Goal: Task Accomplishment & Management: Use online tool/utility

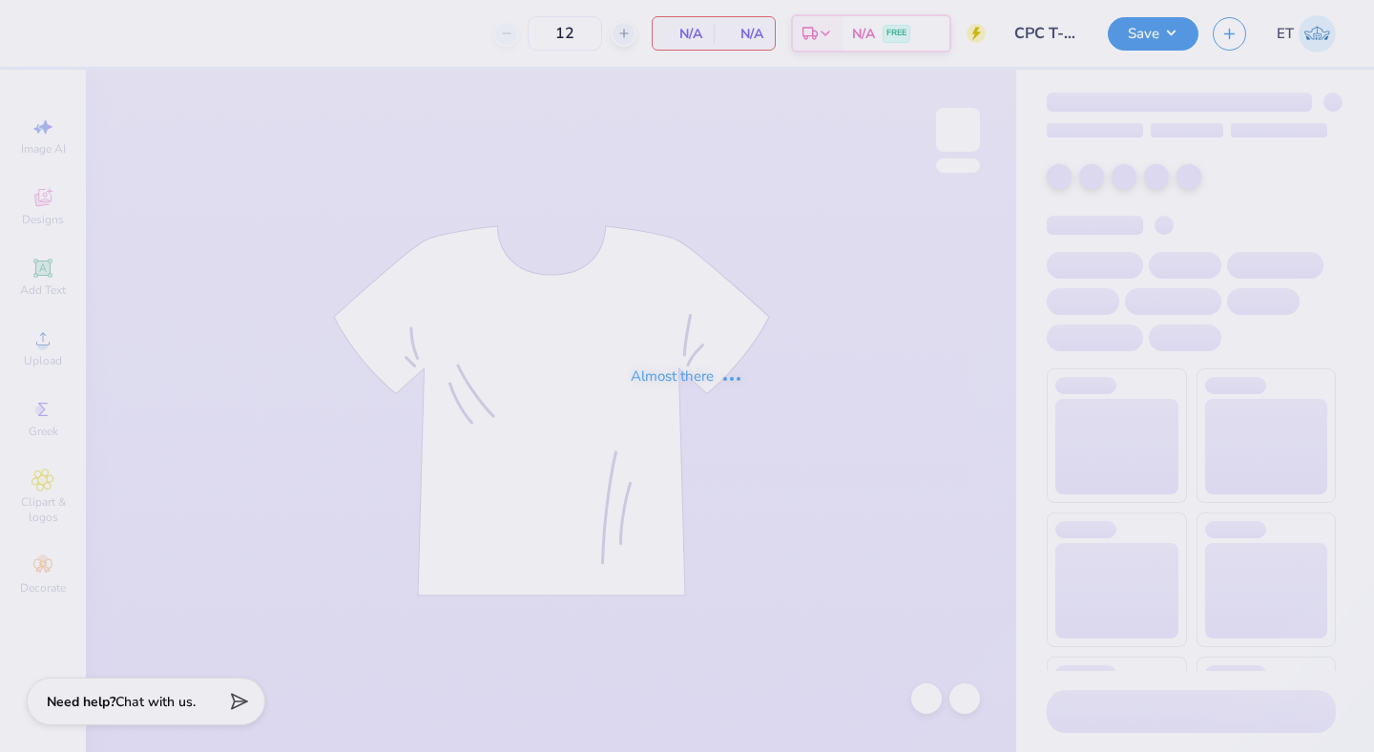
type input "CPC T-Shirts for Recruitment"
type input "200"
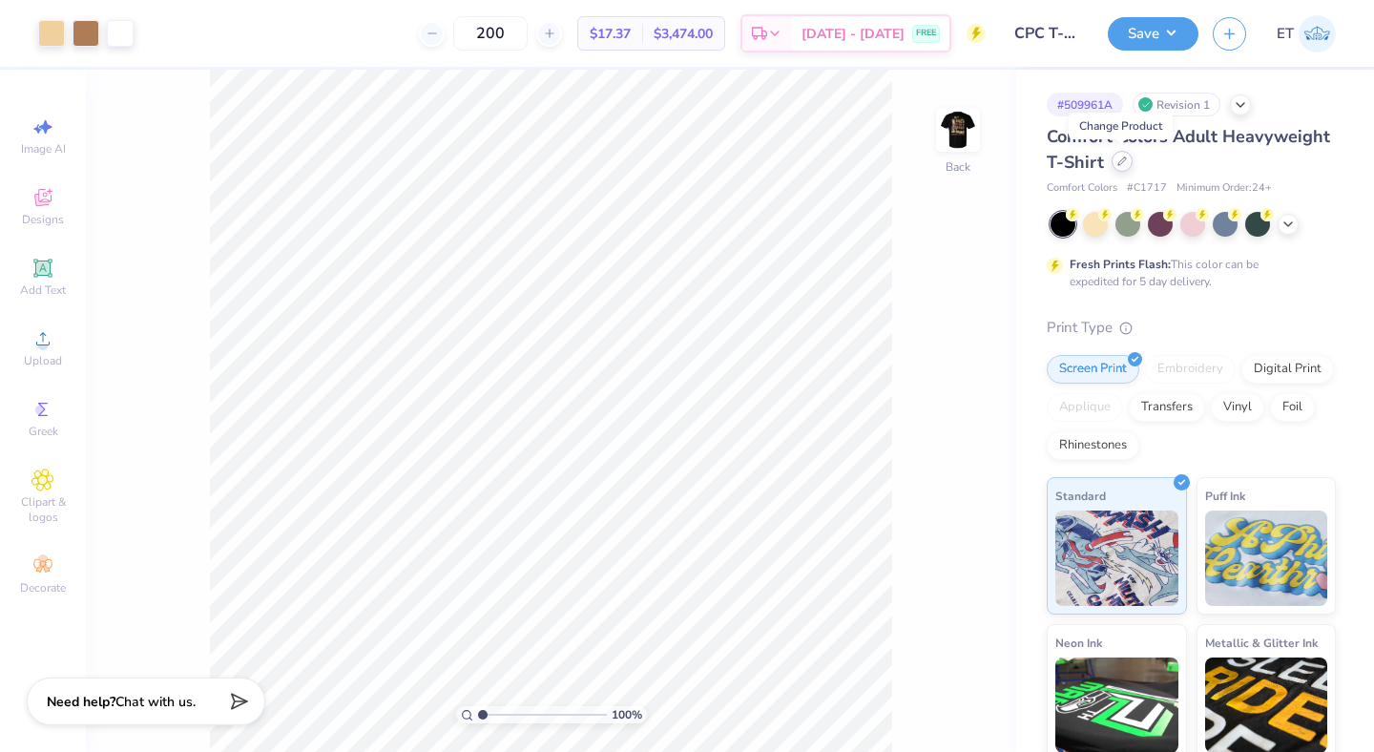
click at [1124, 165] on icon at bounding box center [1123, 162] width 10 height 10
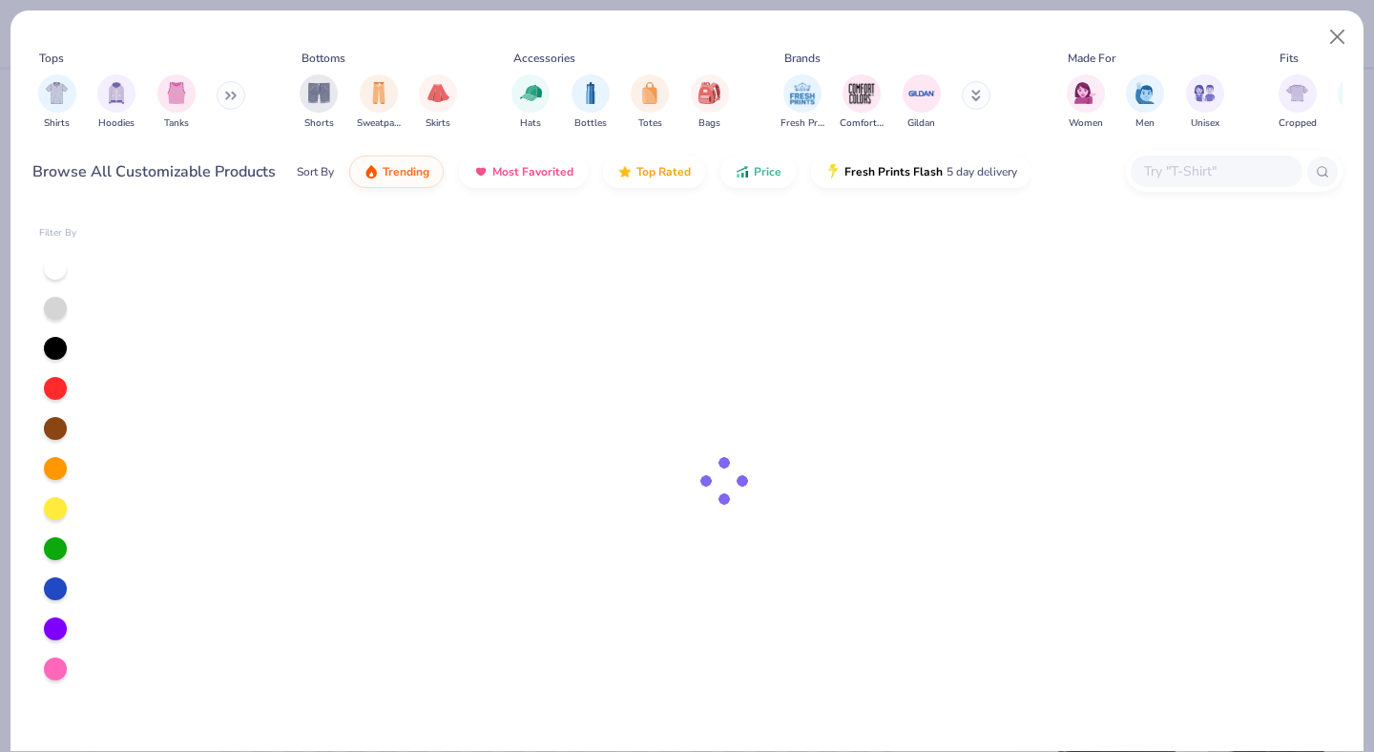
click at [1241, 178] on input "text" at bounding box center [1215, 171] width 147 height 22
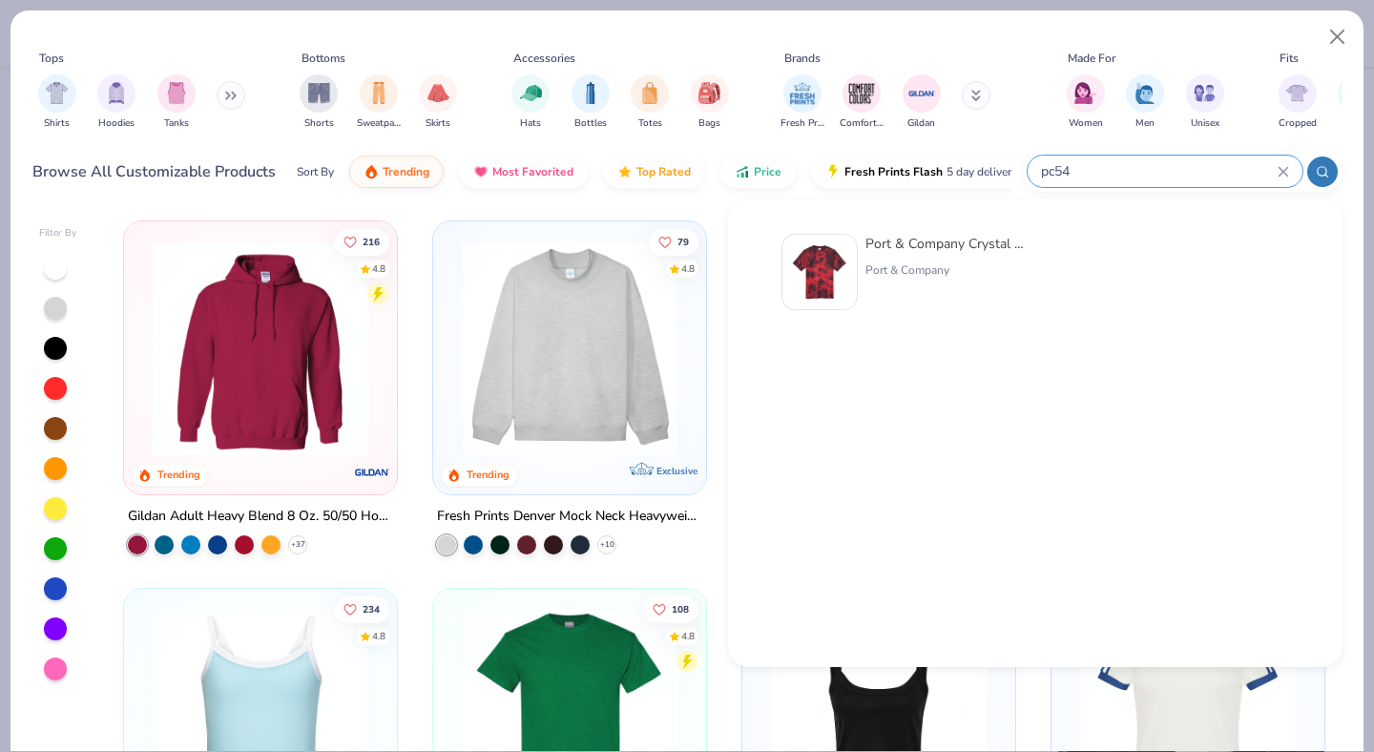
type input "pc54"
click at [914, 256] on div "Port & Company Crystal Tie-Dye Tee Port & Company" at bounding box center [946, 272] width 160 height 76
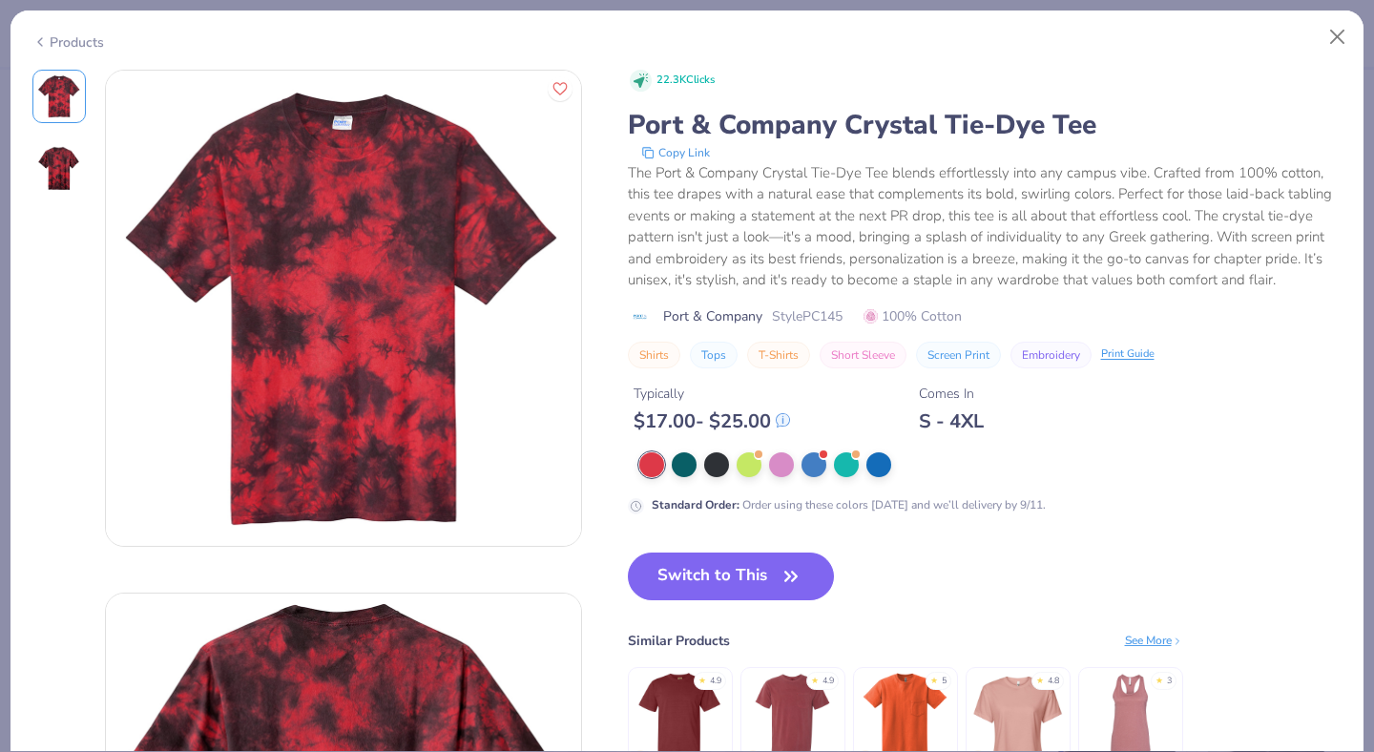
click at [82, 39] on div "Products" at bounding box center [68, 42] width 72 height 20
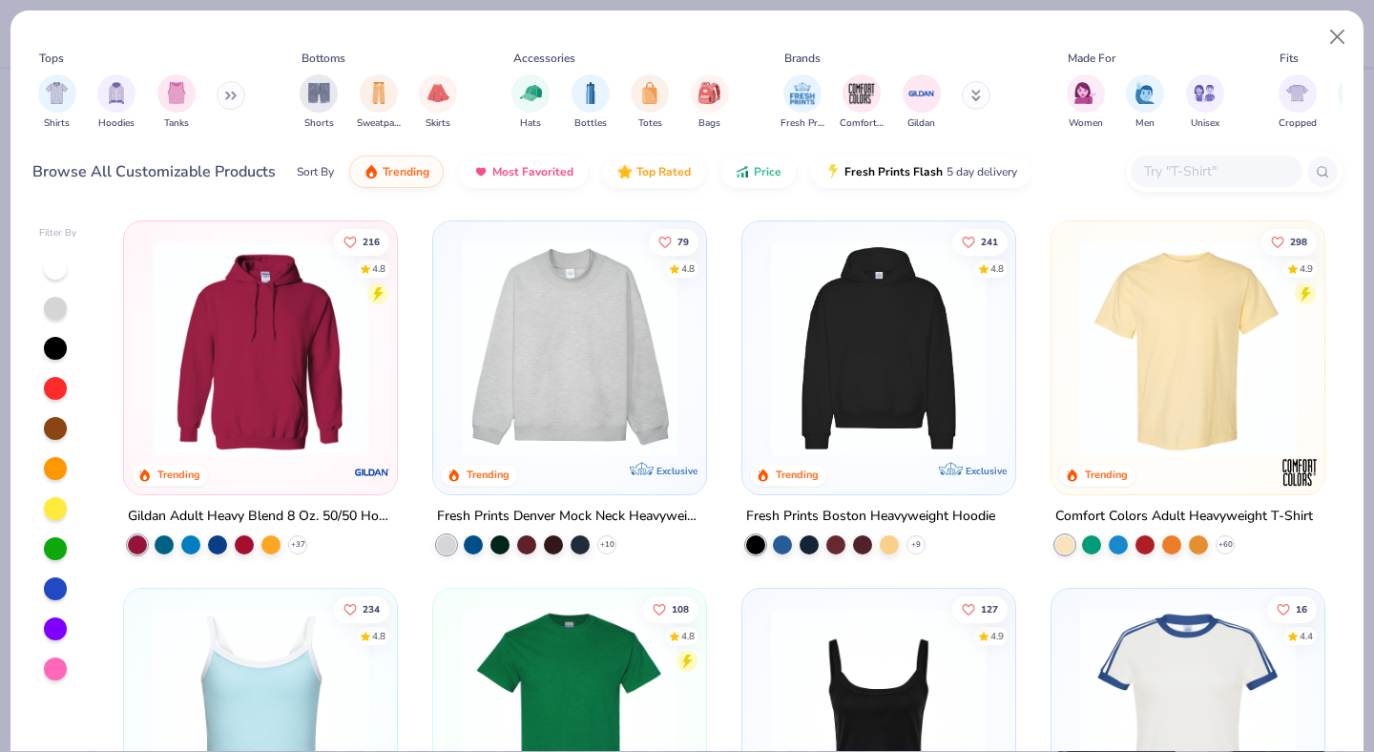
click at [1180, 176] on input "text" at bounding box center [1215, 171] width 147 height 22
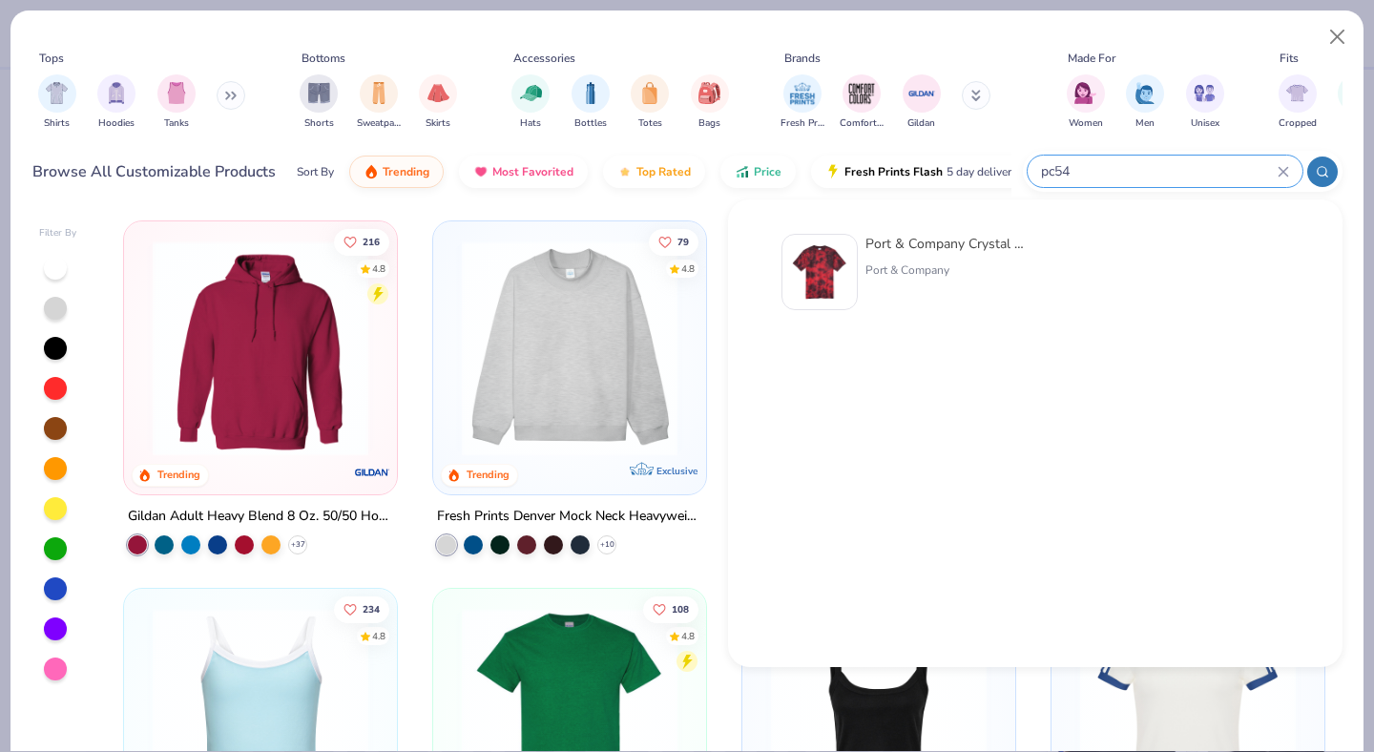
click at [1169, 176] on input "pc54" at bounding box center [1158, 171] width 239 height 22
type input "p"
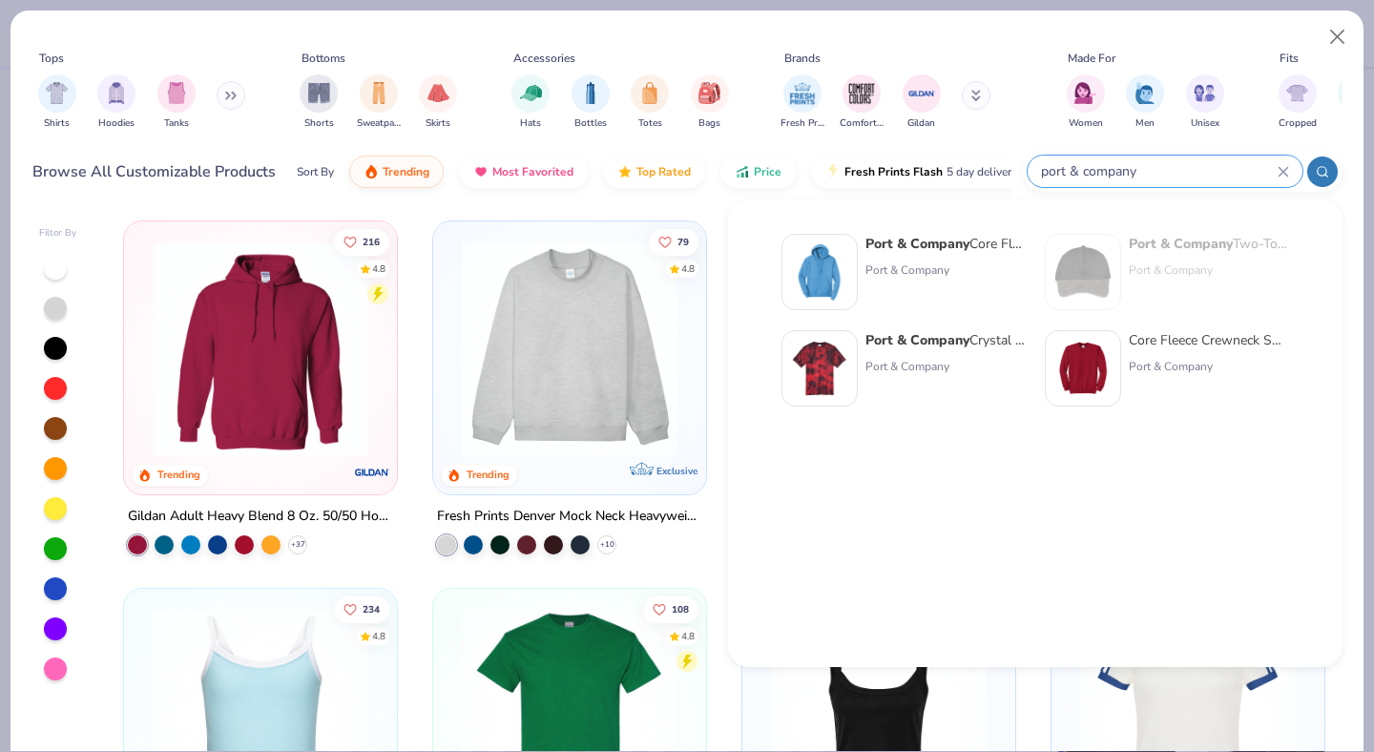
click at [1097, 173] on input "port & company" at bounding box center [1158, 171] width 239 height 22
type input "port & company"
click at [1341, 35] on button "Close" at bounding box center [1338, 37] width 36 height 36
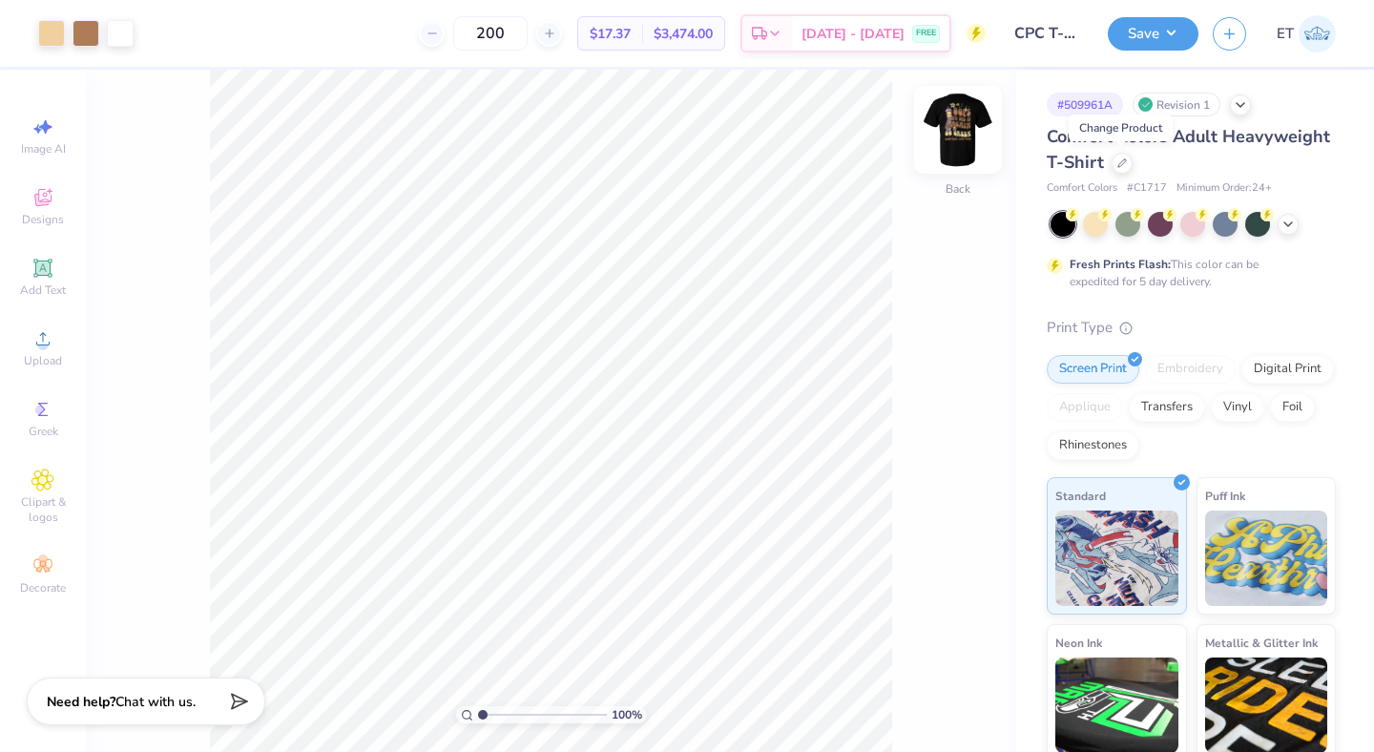
click at [947, 120] on img at bounding box center [958, 130] width 76 height 76
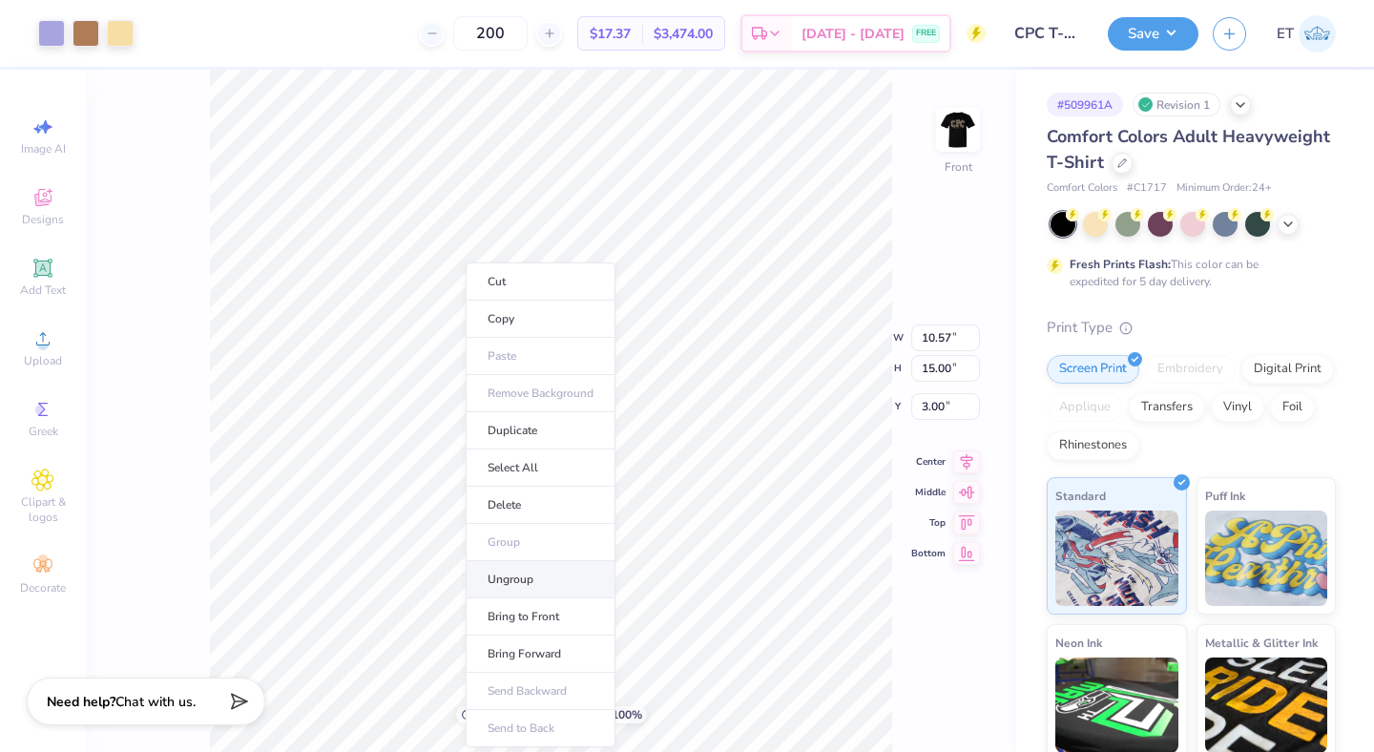
click at [556, 570] on li "Ungroup" at bounding box center [541, 579] width 150 height 37
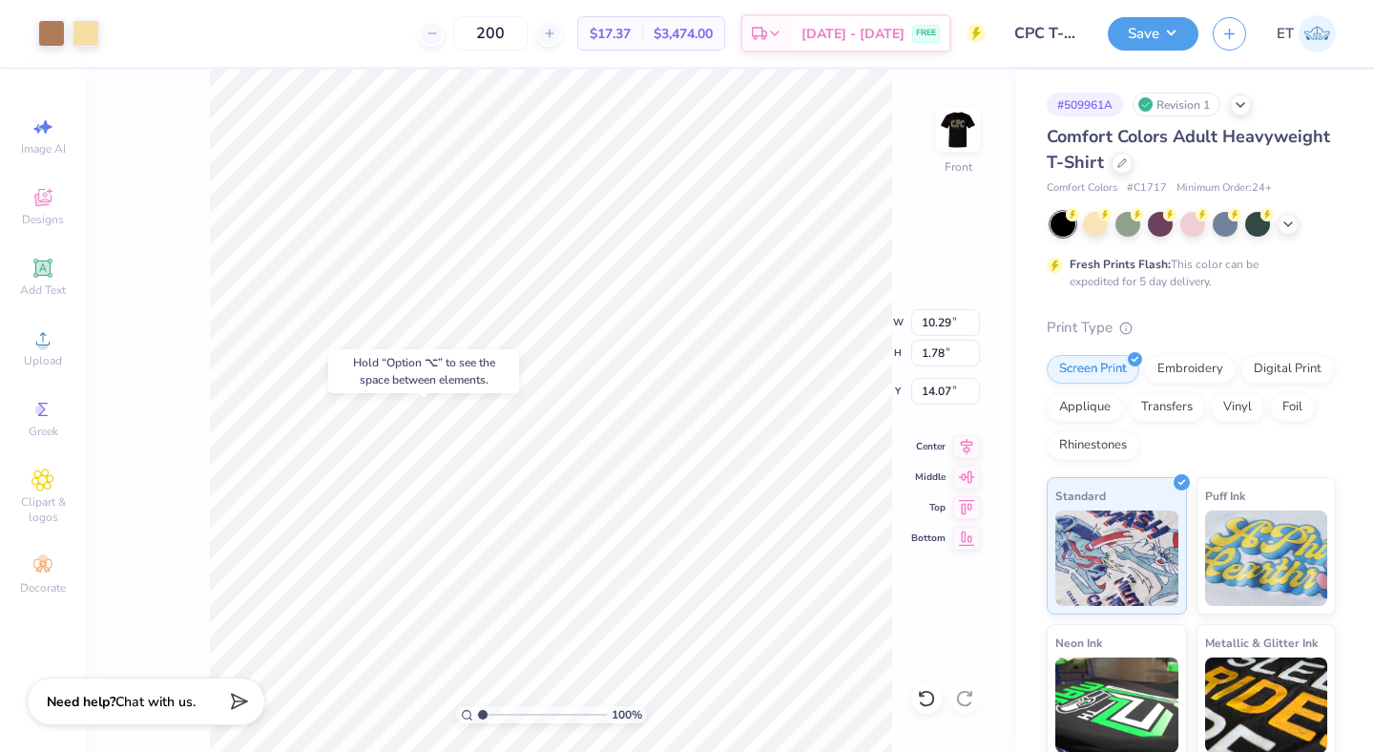
type input "14.07"
click at [52, 36] on div at bounding box center [51, 31] width 27 height 27
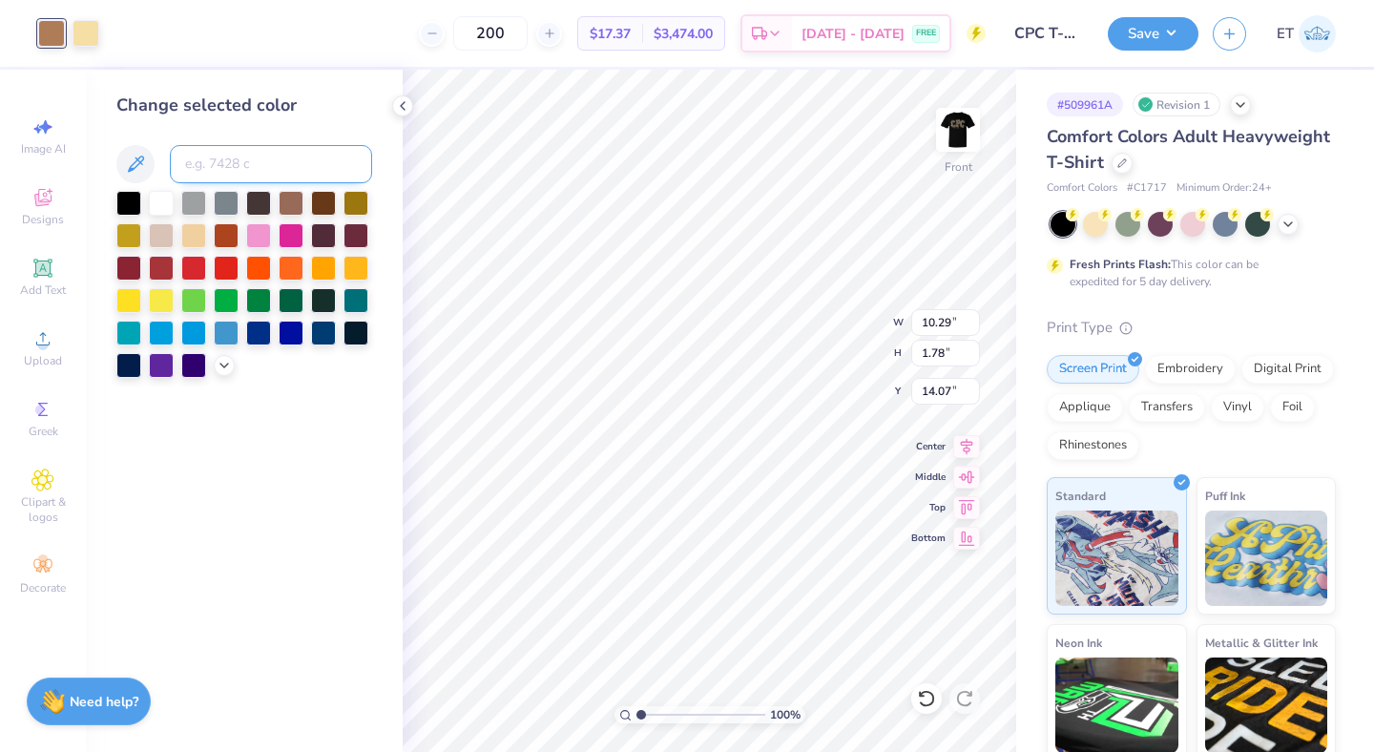
click at [223, 157] on input at bounding box center [271, 164] width 202 height 38
type input "7401"
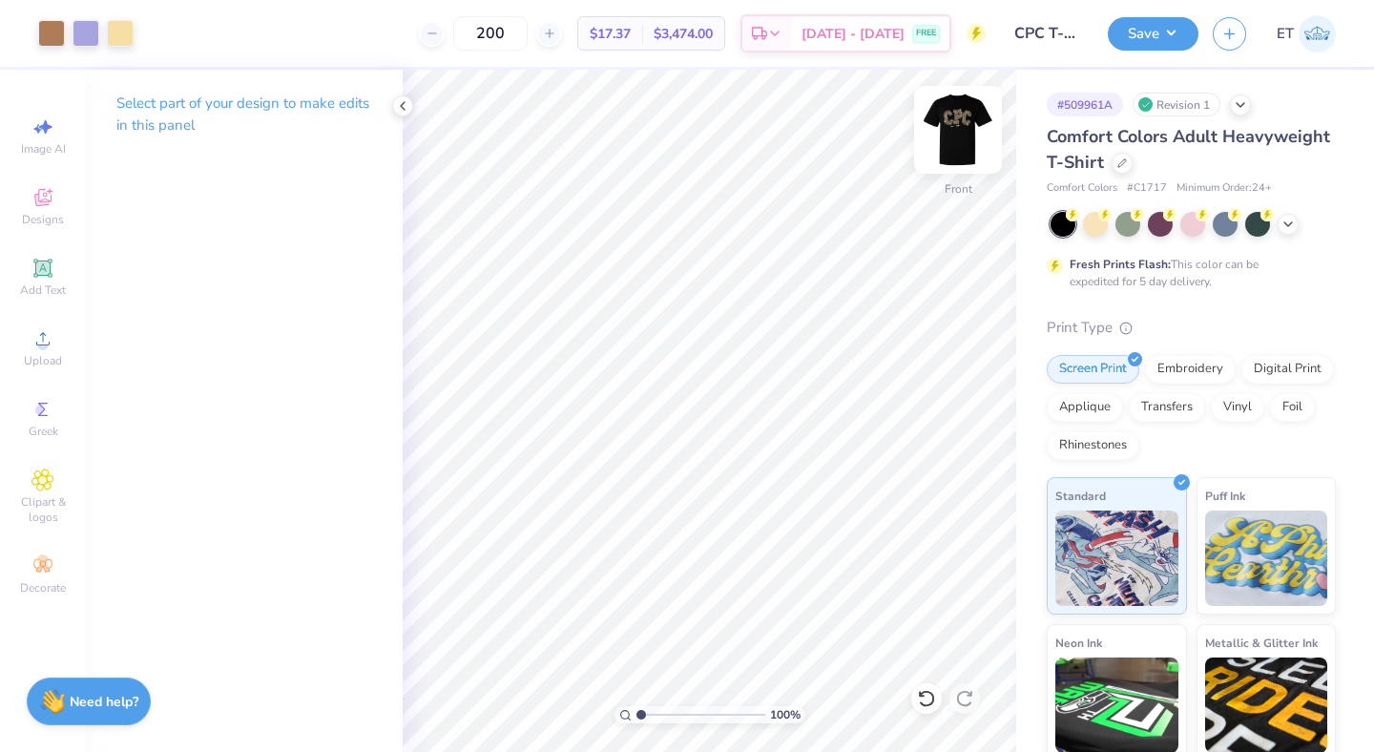
click at [951, 123] on img at bounding box center [958, 130] width 76 height 76
click at [951, 123] on img at bounding box center [958, 130] width 38 height 38
click at [1165, 31] on button "Save" at bounding box center [1153, 30] width 91 height 33
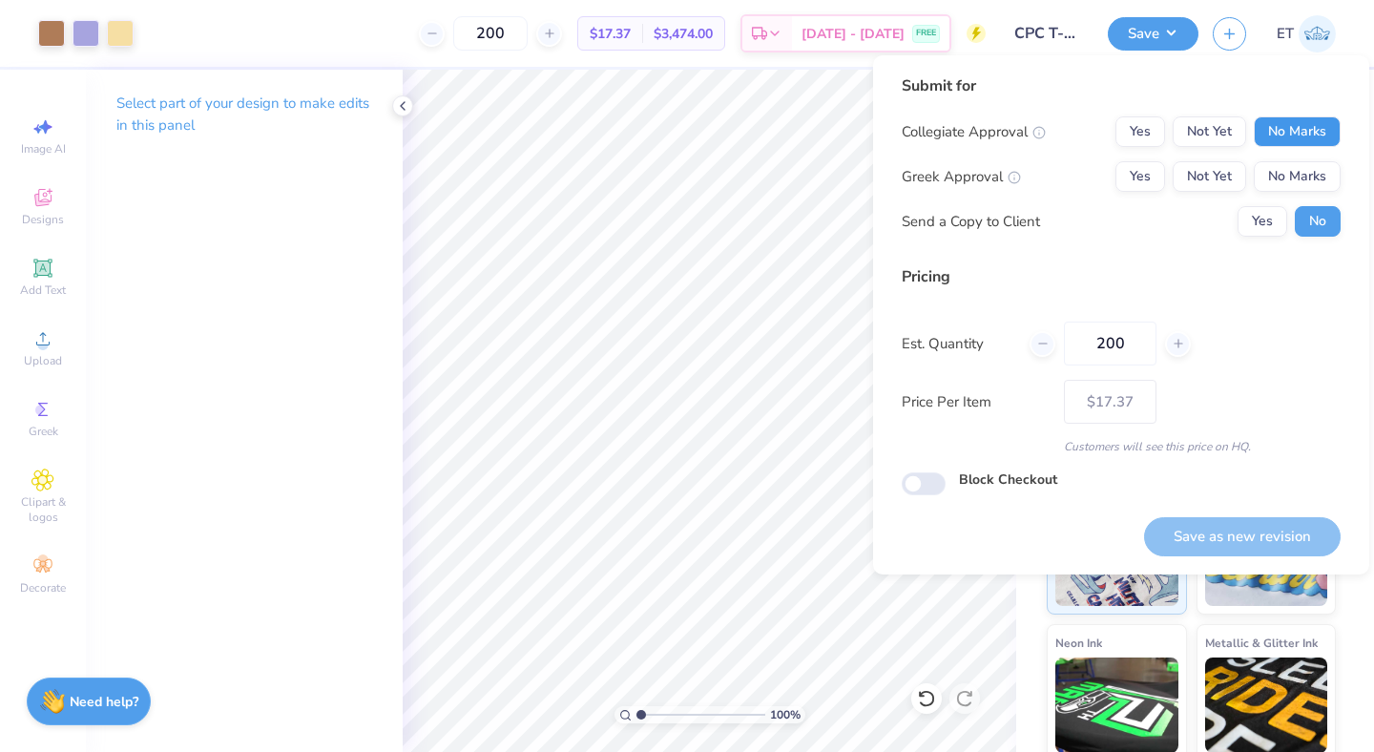
click at [1277, 117] on button "No Marks" at bounding box center [1297, 131] width 87 height 31
click at [1128, 177] on button "Yes" at bounding box center [1141, 176] width 50 height 31
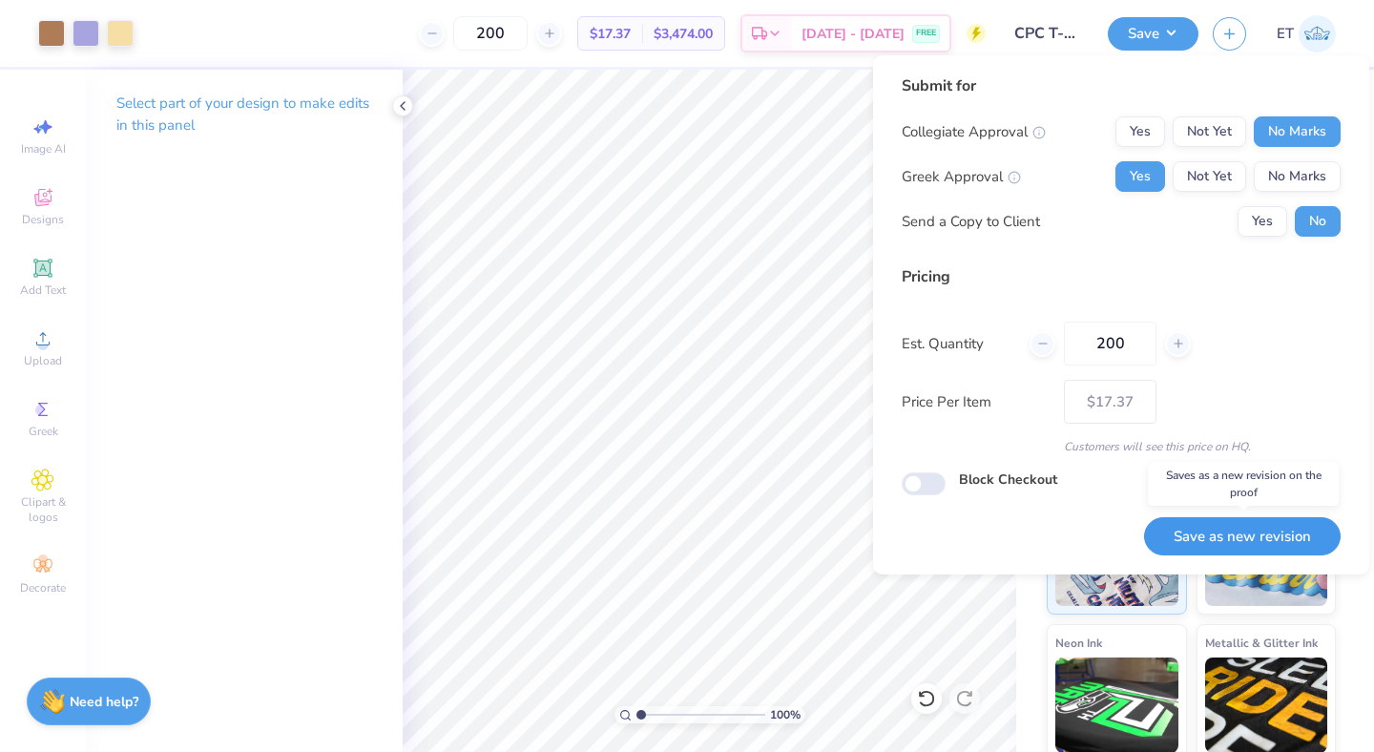
click at [1287, 527] on button "Save as new revision" at bounding box center [1242, 536] width 197 height 39
type input "$17.37"
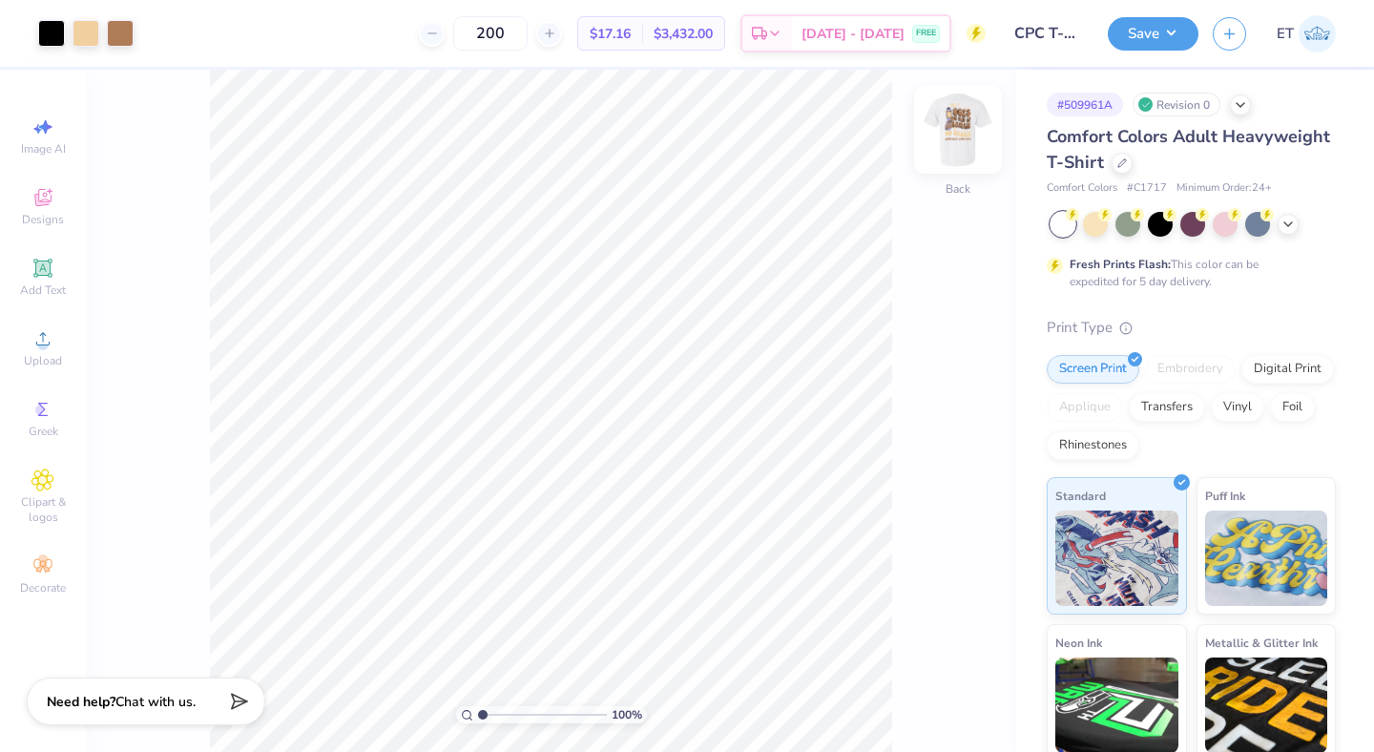
click at [952, 147] on img at bounding box center [958, 130] width 76 height 76
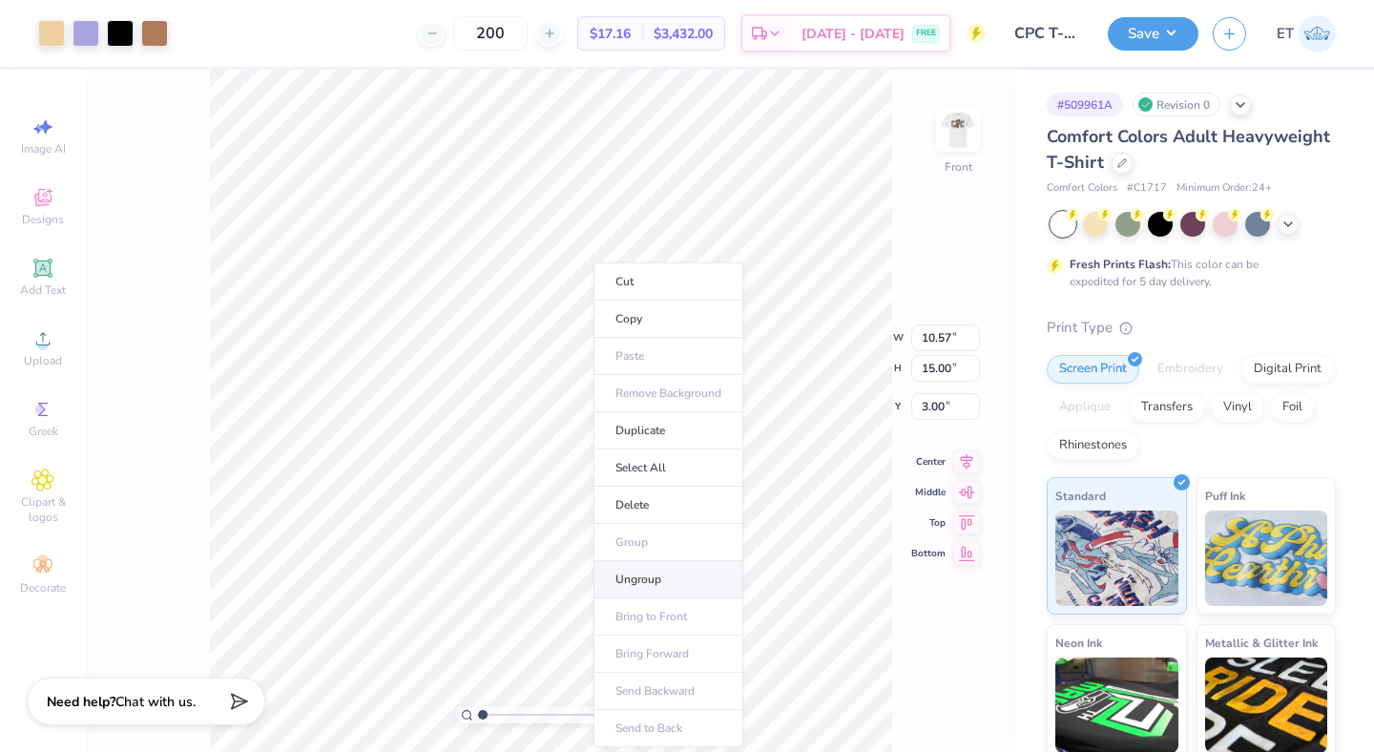
click at [660, 577] on li "Ungroup" at bounding box center [669, 579] width 150 height 37
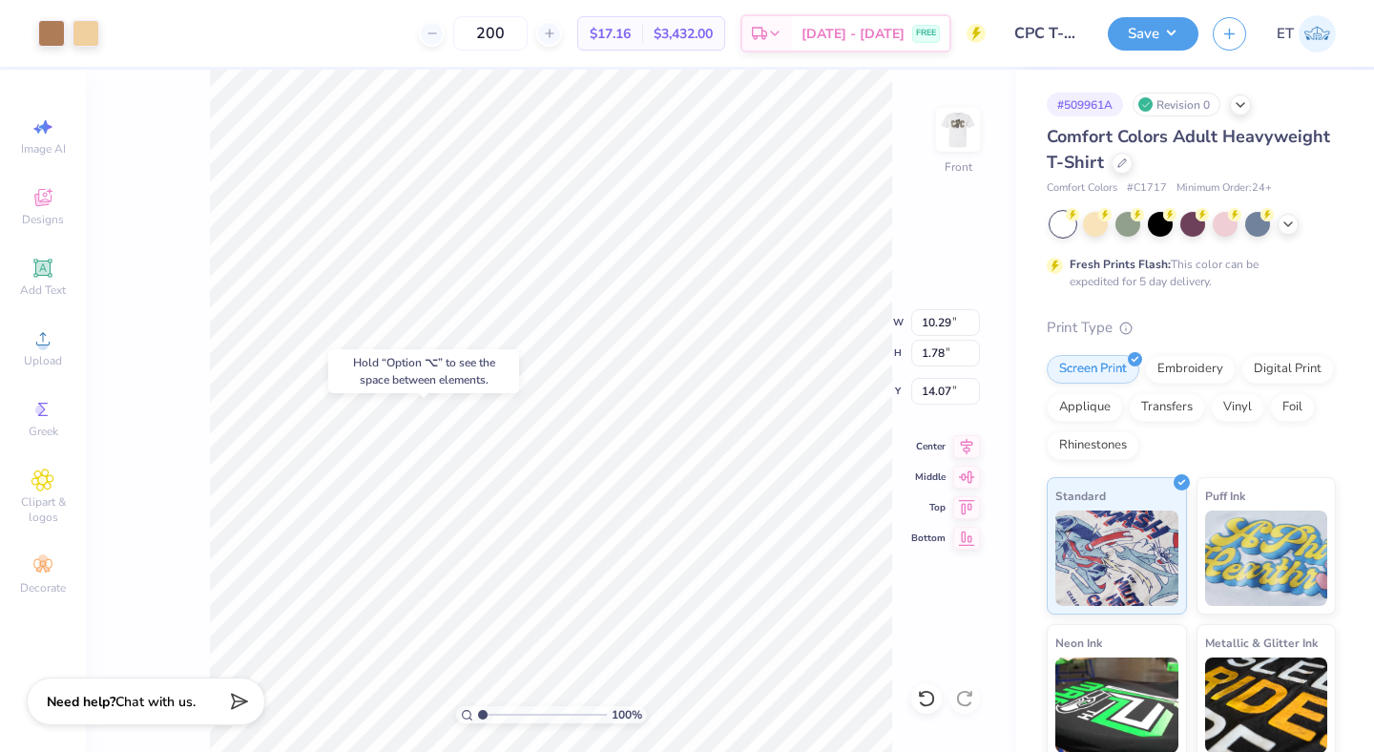
type input "14.07"
click at [41, 25] on div at bounding box center [51, 31] width 27 height 27
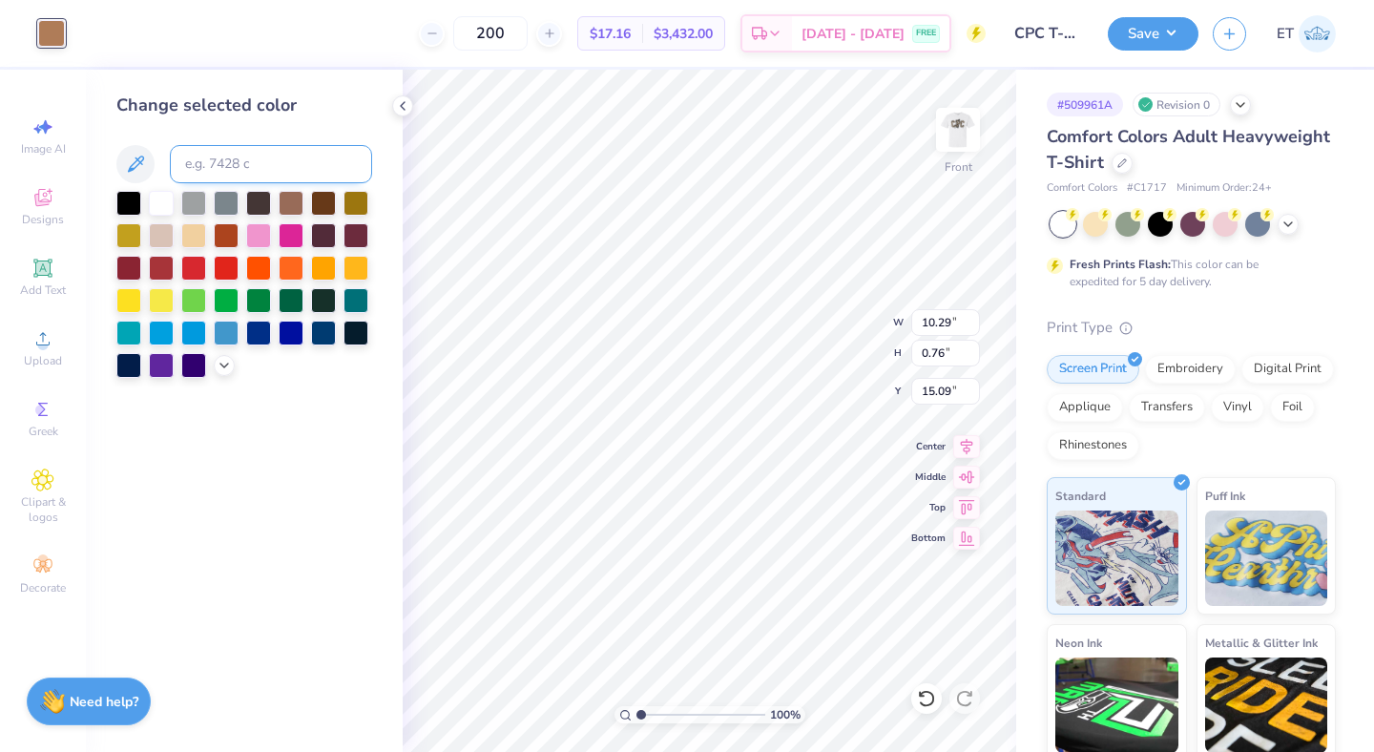
type input "1.66"
type input "2.07"
type input "6.70"
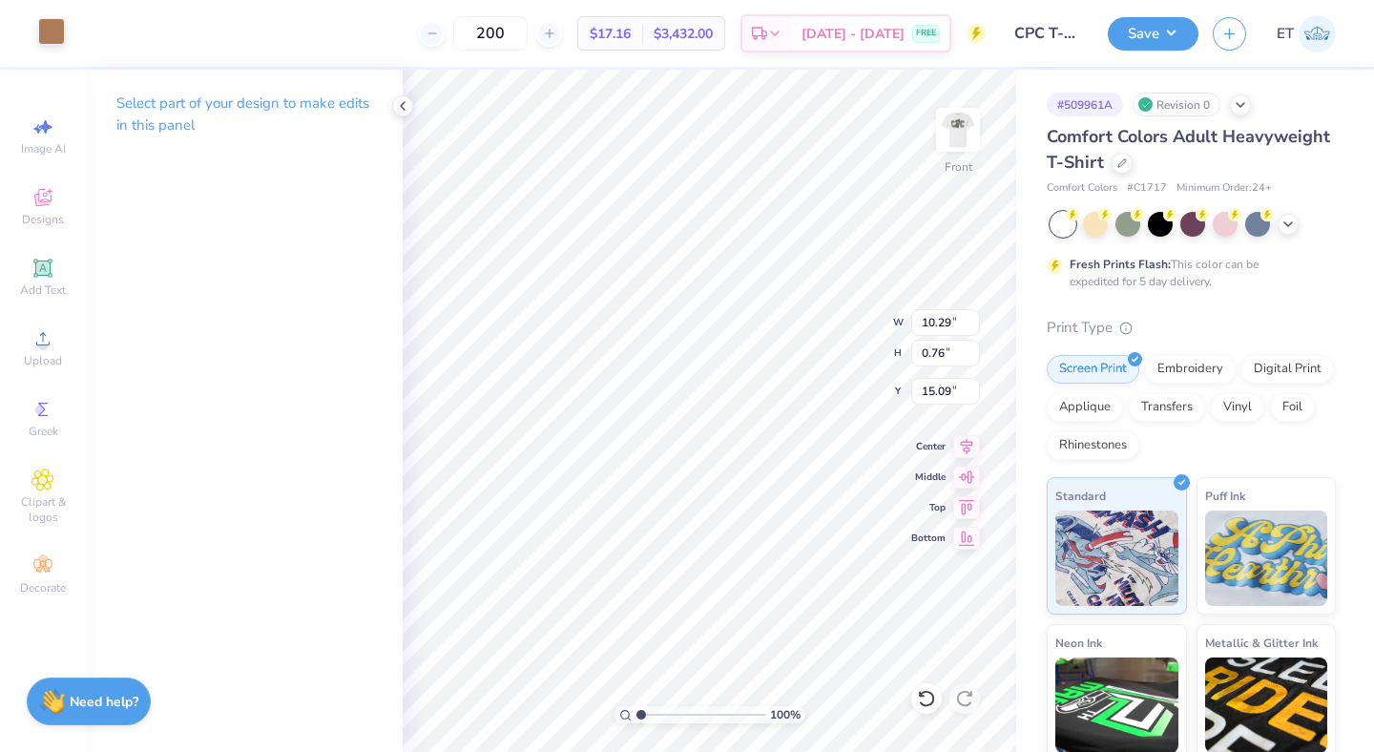
click at [61, 43] on div at bounding box center [51, 31] width 27 height 27
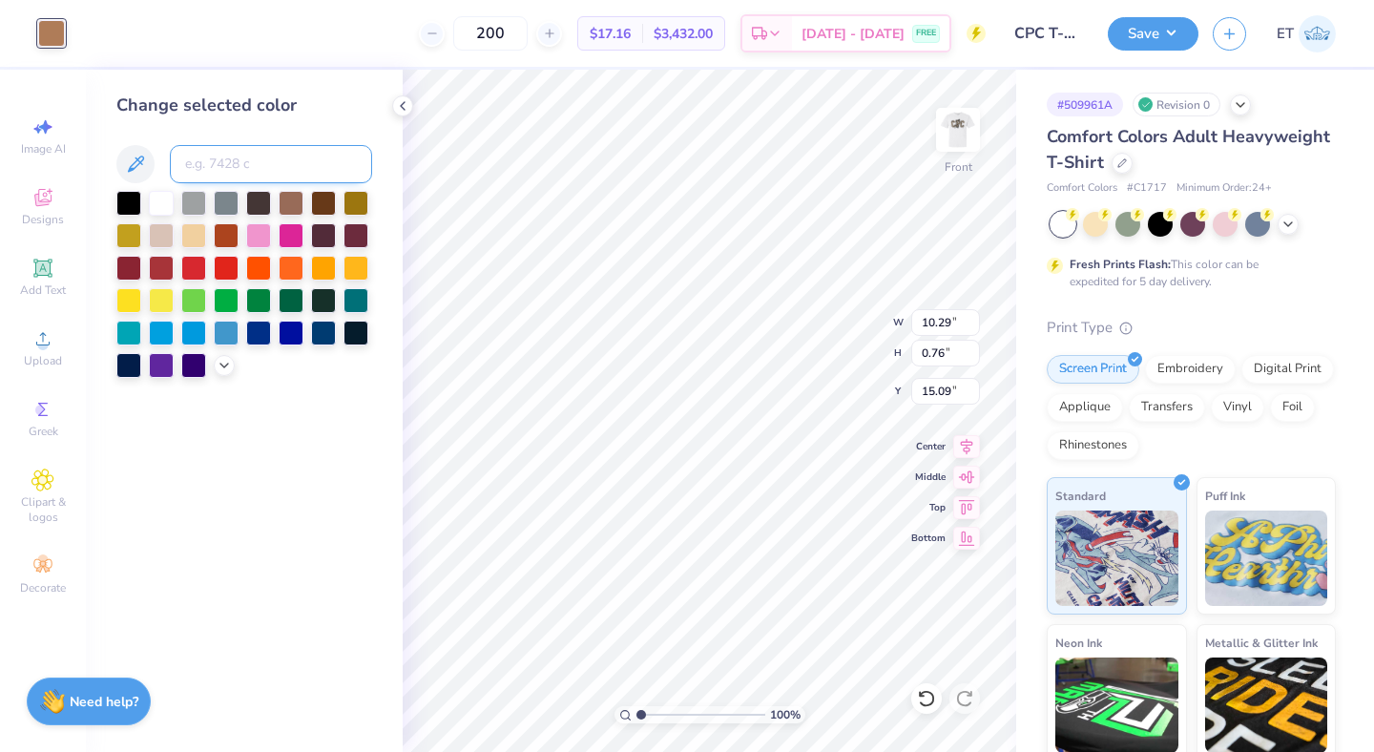
click at [255, 172] on input at bounding box center [271, 164] width 202 height 38
type input "155"
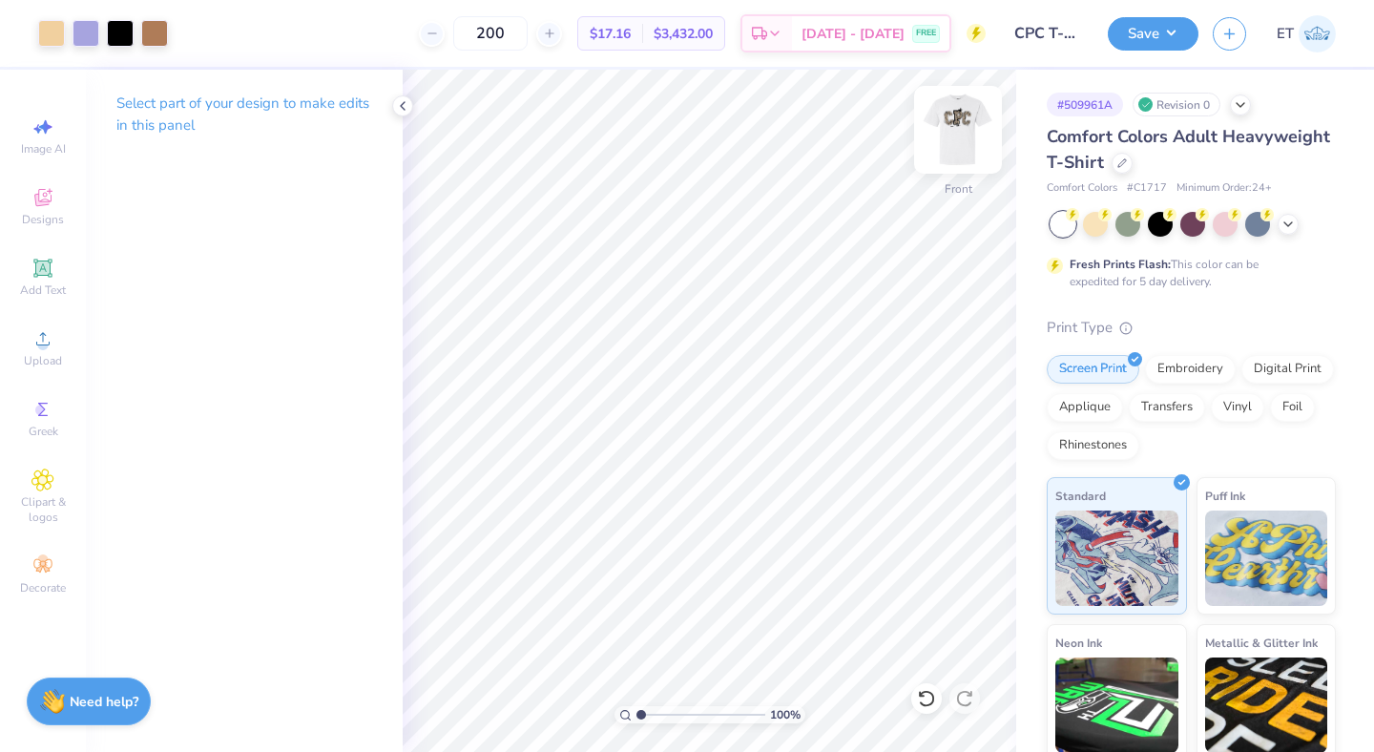
click at [951, 142] on img at bounding box center [958, 130] width 76 height 76
click at [1136, 37] on button "Save" at bounding box center [1153, 30] width 91 height 33
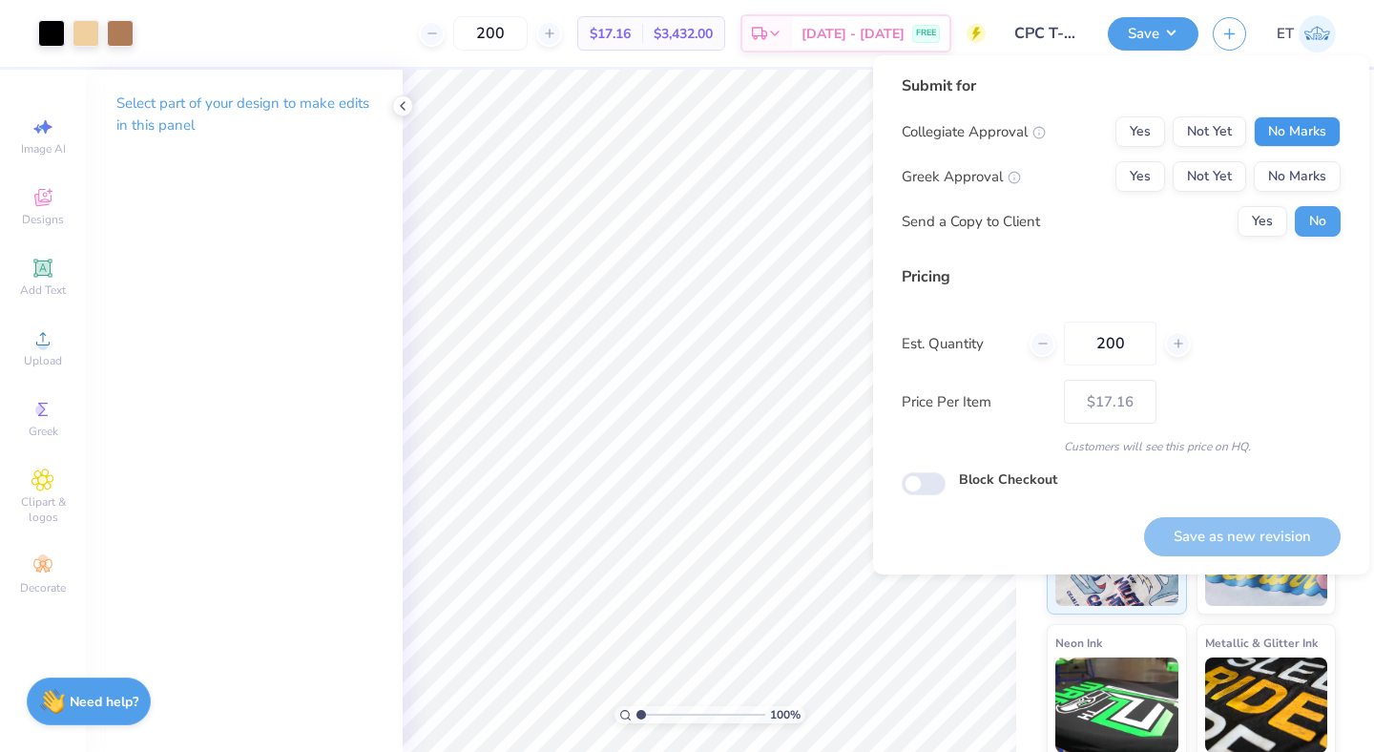
click at [1307, 140] on button "No Marks" at bounding box center [1297, 131] width 87 height 31
click at [1122, 176] on button "Yes" at bounding box center [1141, 176] width 50 height 31
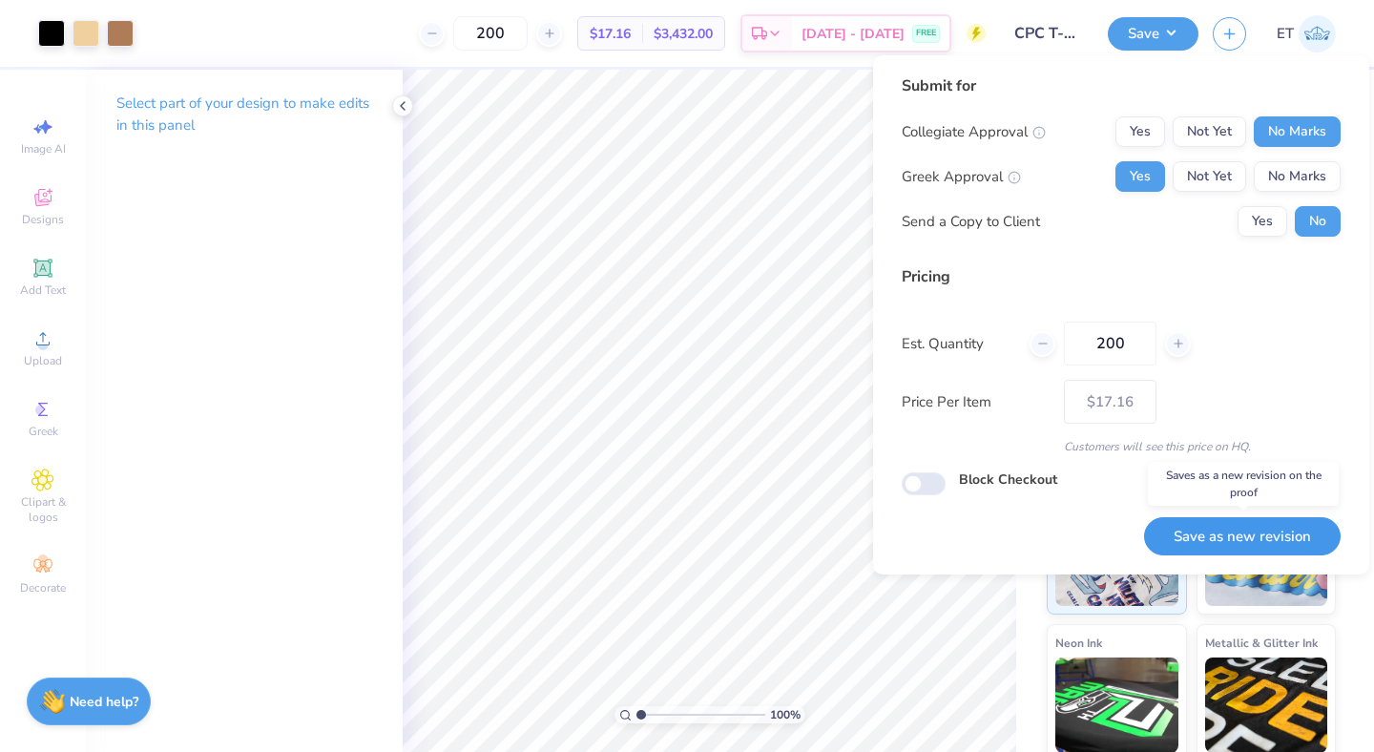
click at [1218, 533] on button "Save as new revision" at bounding box center [1242, 536] width 197 height 39
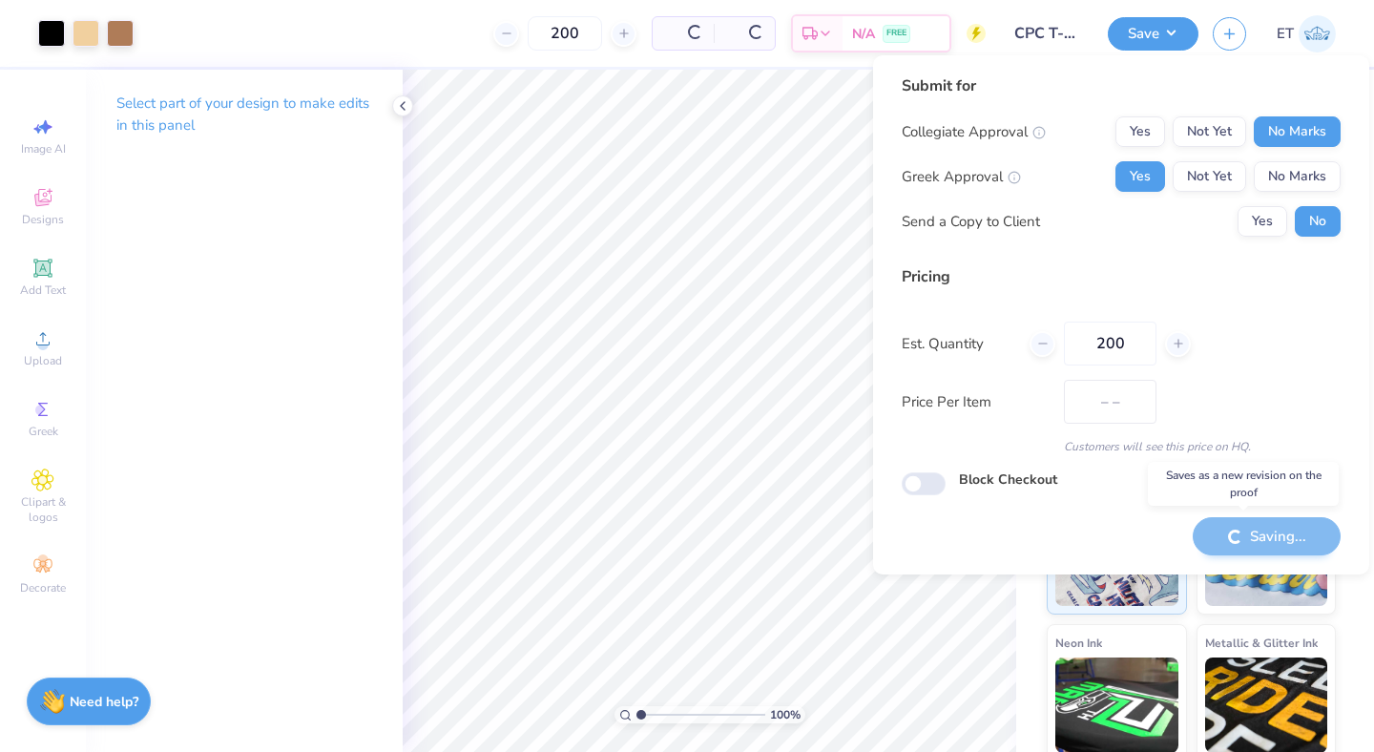
type input "$17.16"
